Goal: Use online tool/utility: Utilize a website feature to perform a specific function

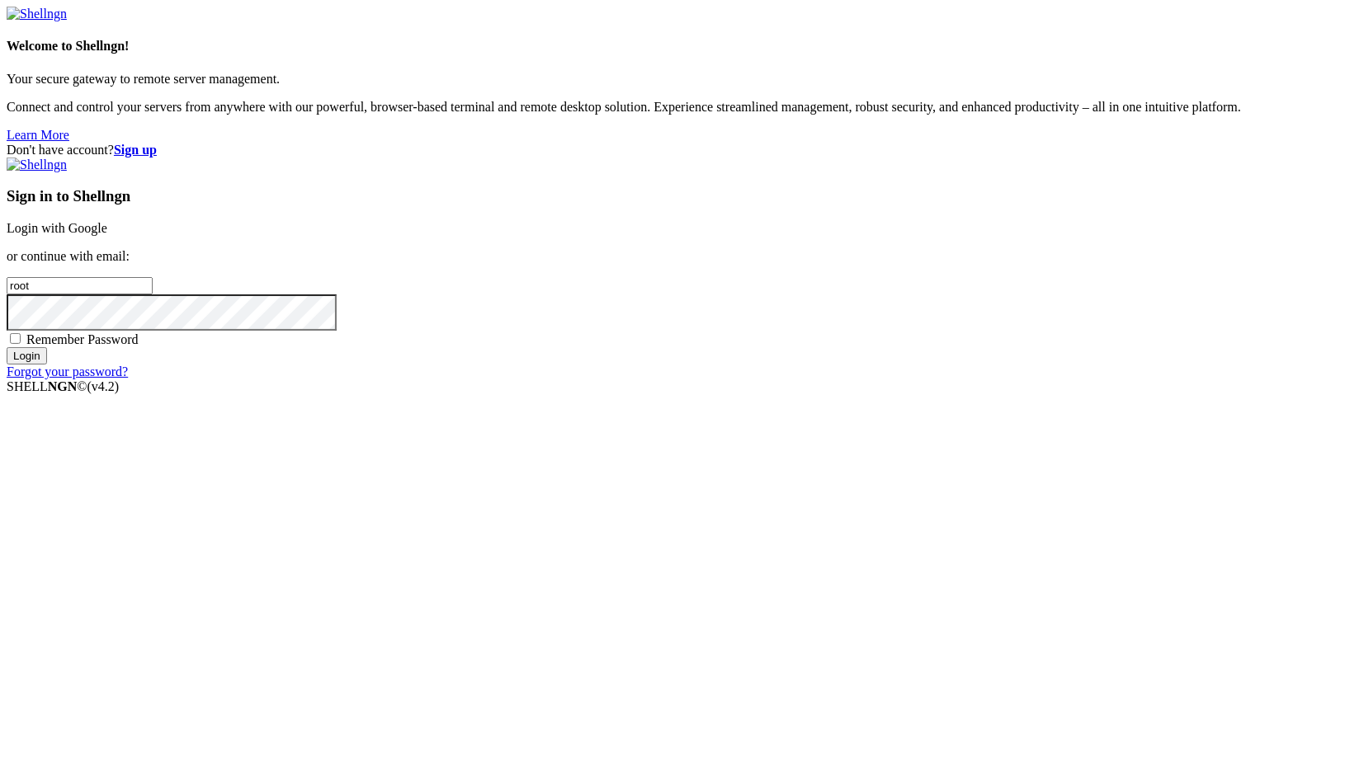
click at [107, 235] on link "Login with Google" at bounding box center [57, 228] width 101 height 14
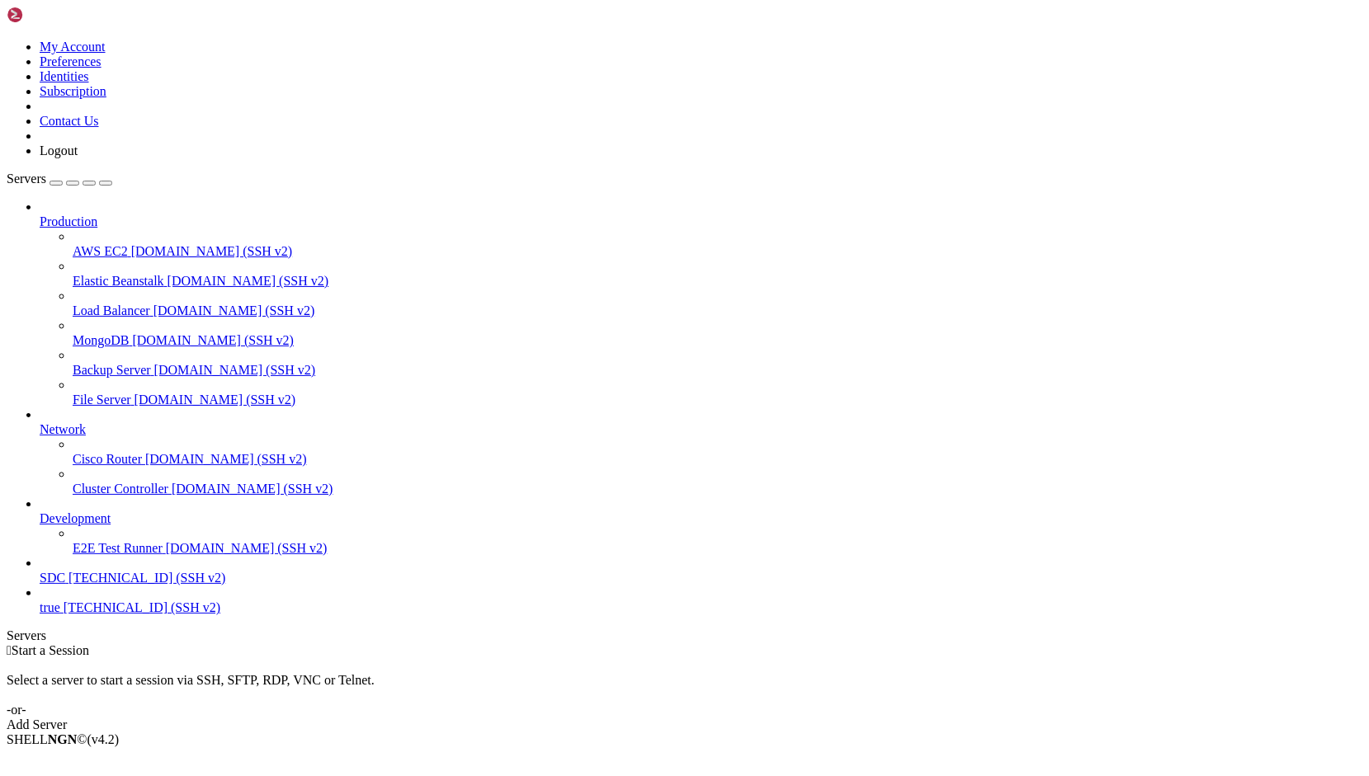
click at [68, 585] on span "[TECHNICAL_ID] (SSH v2)" at bounding box center [146, 578] width 157 height 14
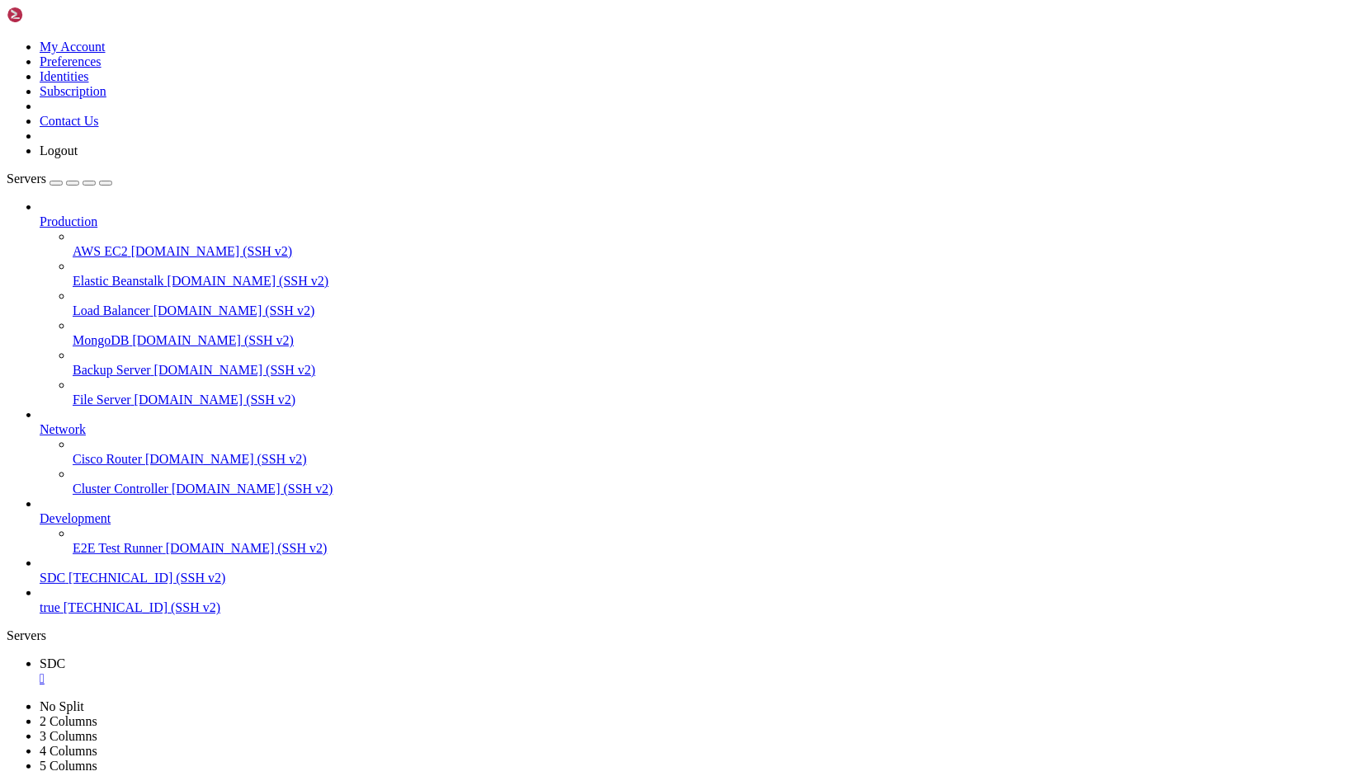
click at [271, 672] on div "" at bounding box center [701, 679] width 1322 height 15
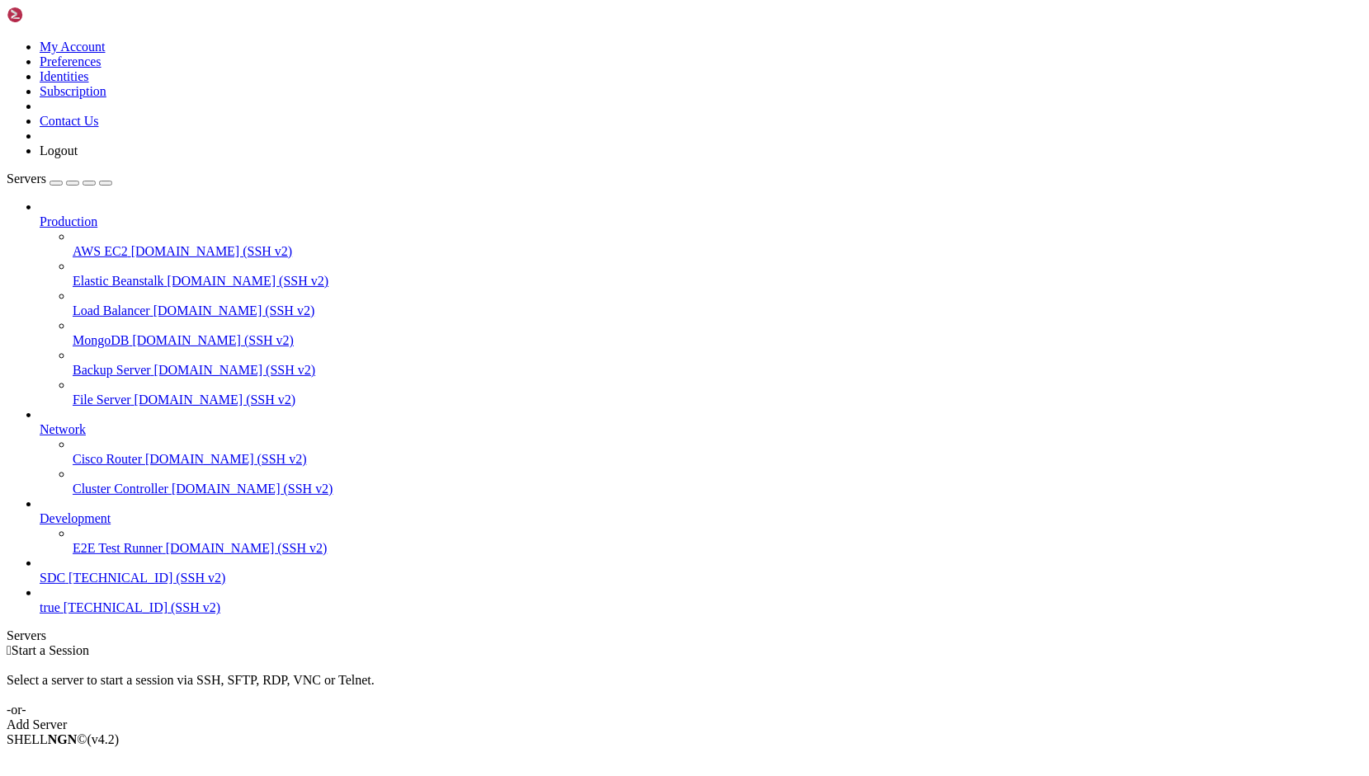
click at [65, 585] on span "SDC" at bounding box center [53, 578] width 26 height 14
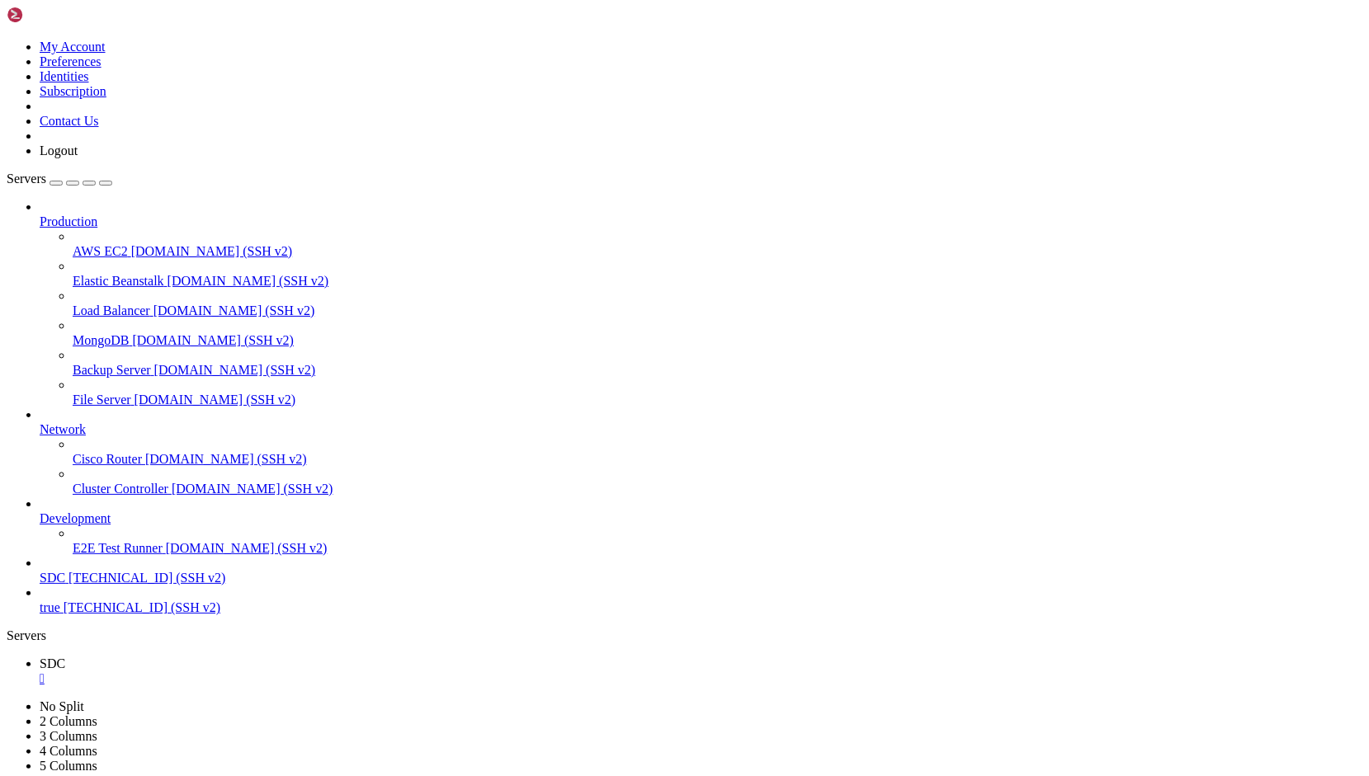
drag, startPoint x: 365, startPoint y: 1434, endPoint x: 195, endPoint y: 1357, distance: 186.5
